Goal: Transaction & Acquisition: Obtain resource

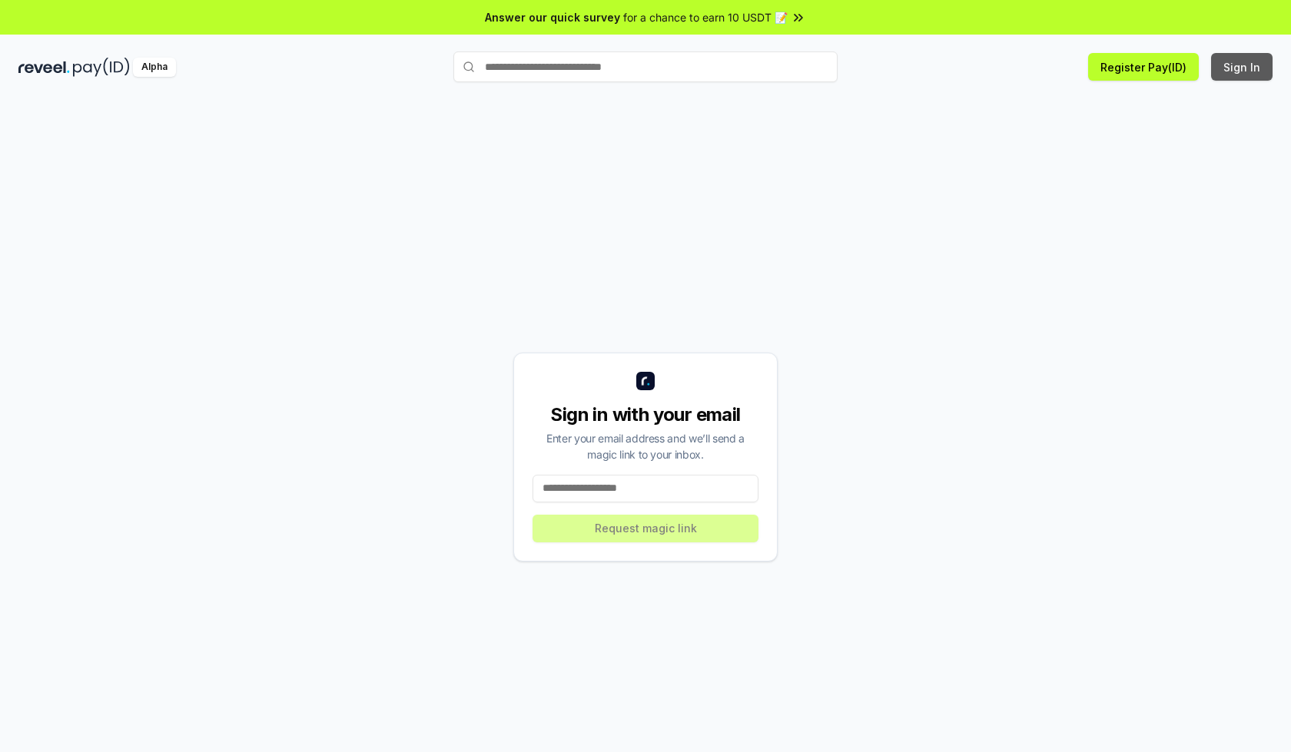
click at [1243, 67] on button "Sign In" at bounding box center [1241, 67] width 61 height 28
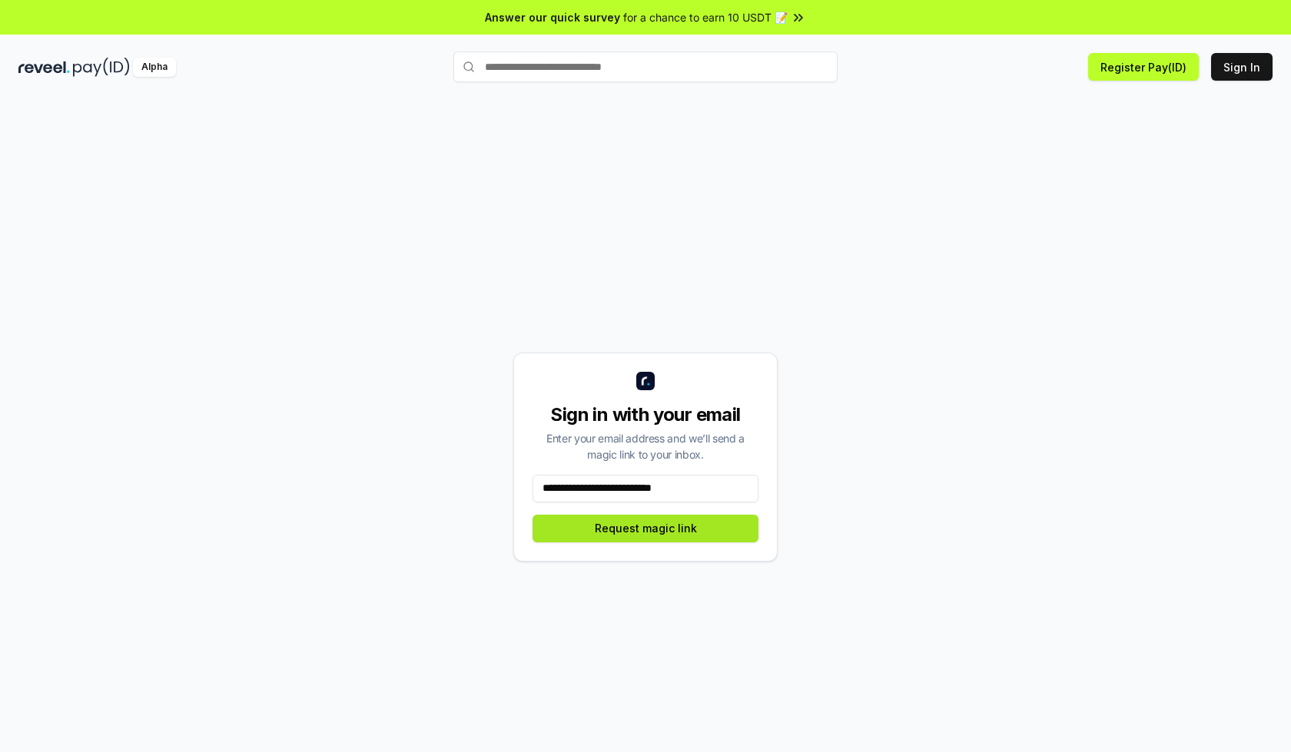
type input "**********"
click at [645, 528] on button "Request magic link" at bounding box center [646, 529] width 226 height 28
